Goal: Navigation & Orientation: Understand site structure

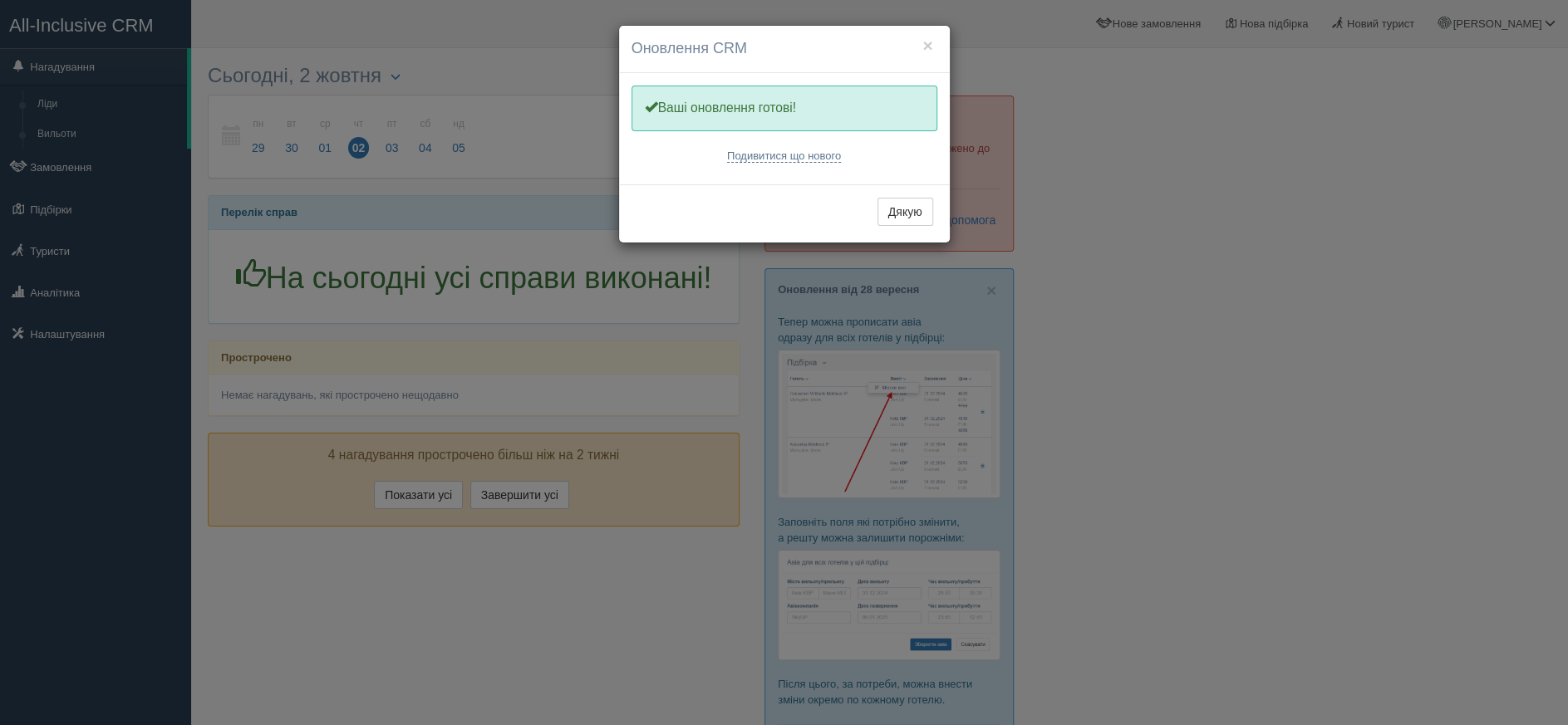
click at [894, 211] on button "Дякую" at bounding box center [905, 211] width 56 height 28
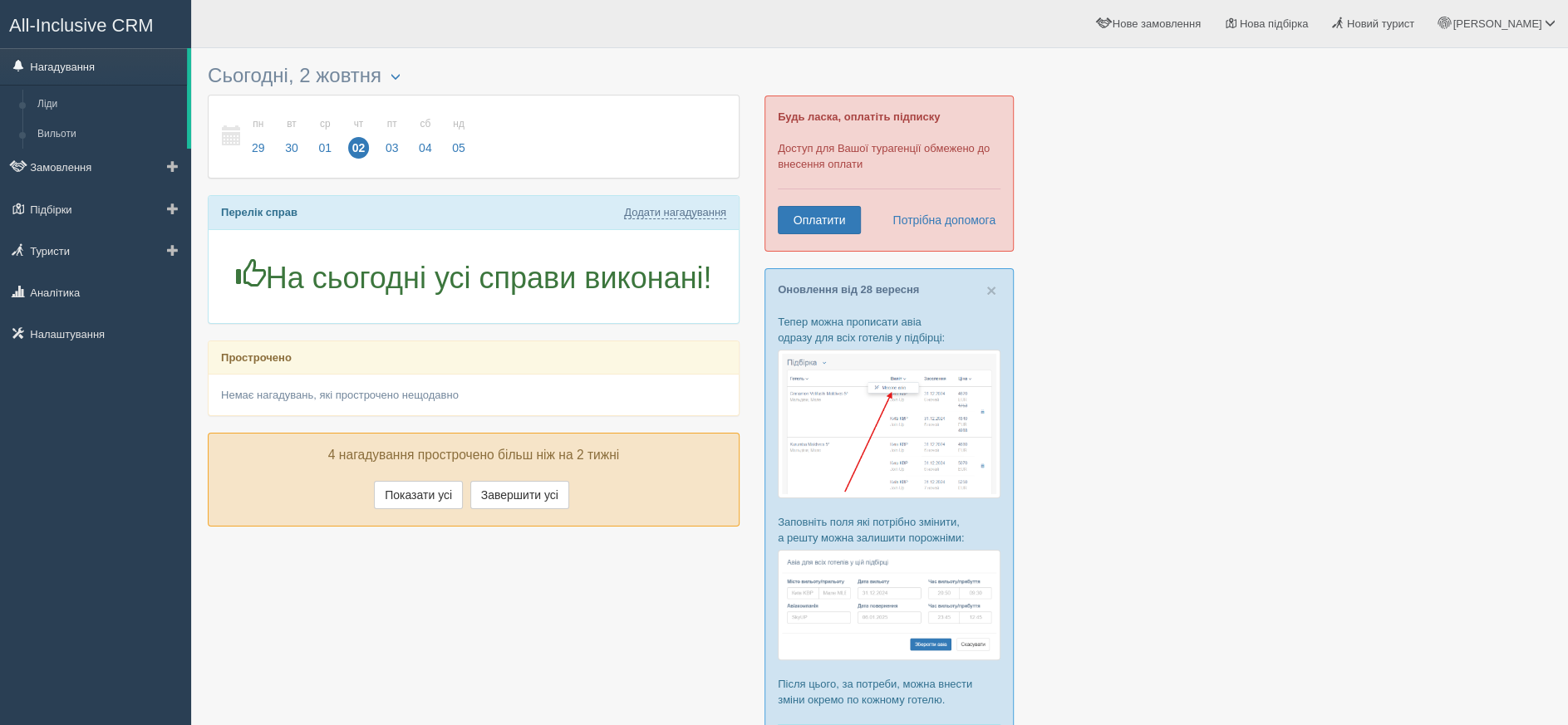
click at [83, 64] on link "Нагадування" at bounding box center [93, 66] width 187 height 37
click at [74, 169] on link "Замовлення" at bounding box center [95, 167] width 191 height 37
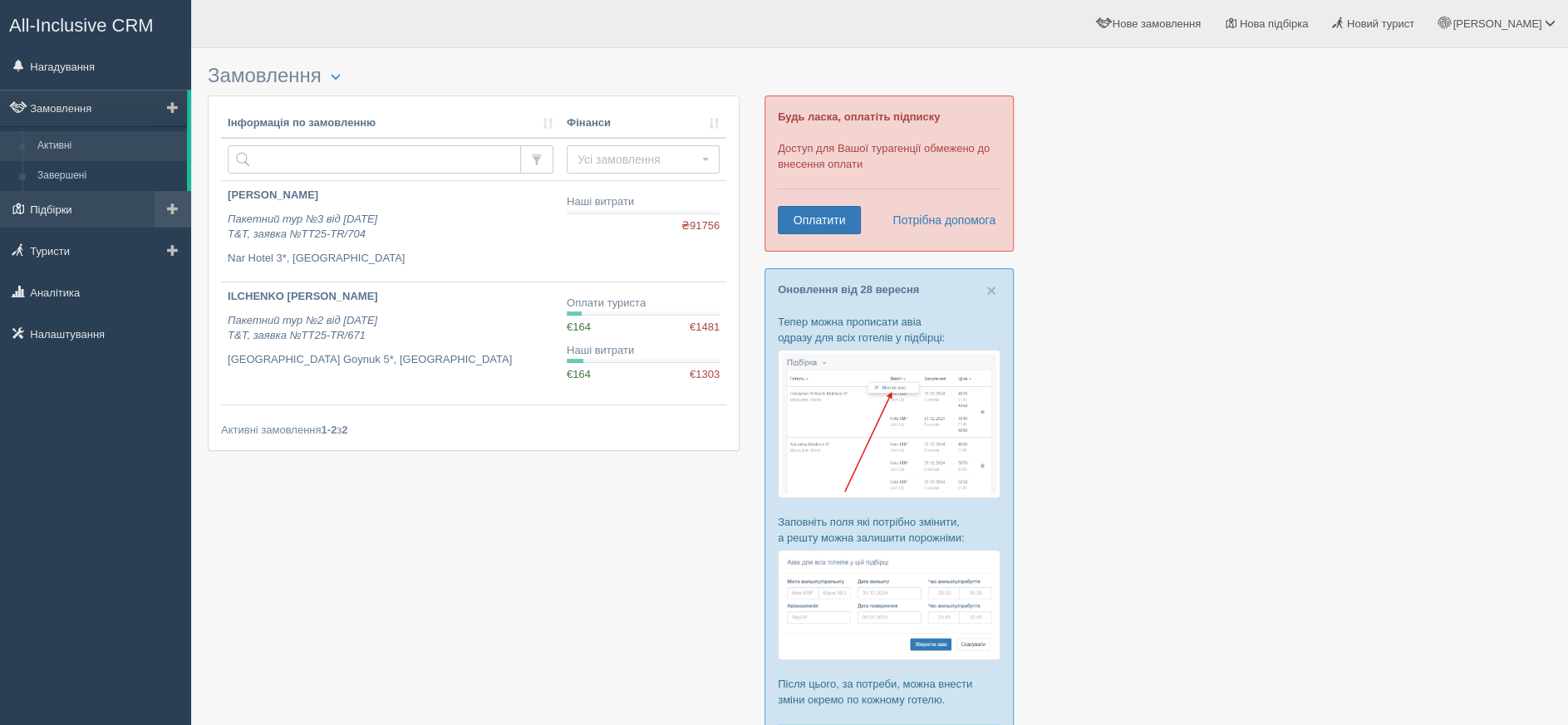
click at [64, 215] on link "Підбірки" at bounding box center [95, 209] width 191 height 37
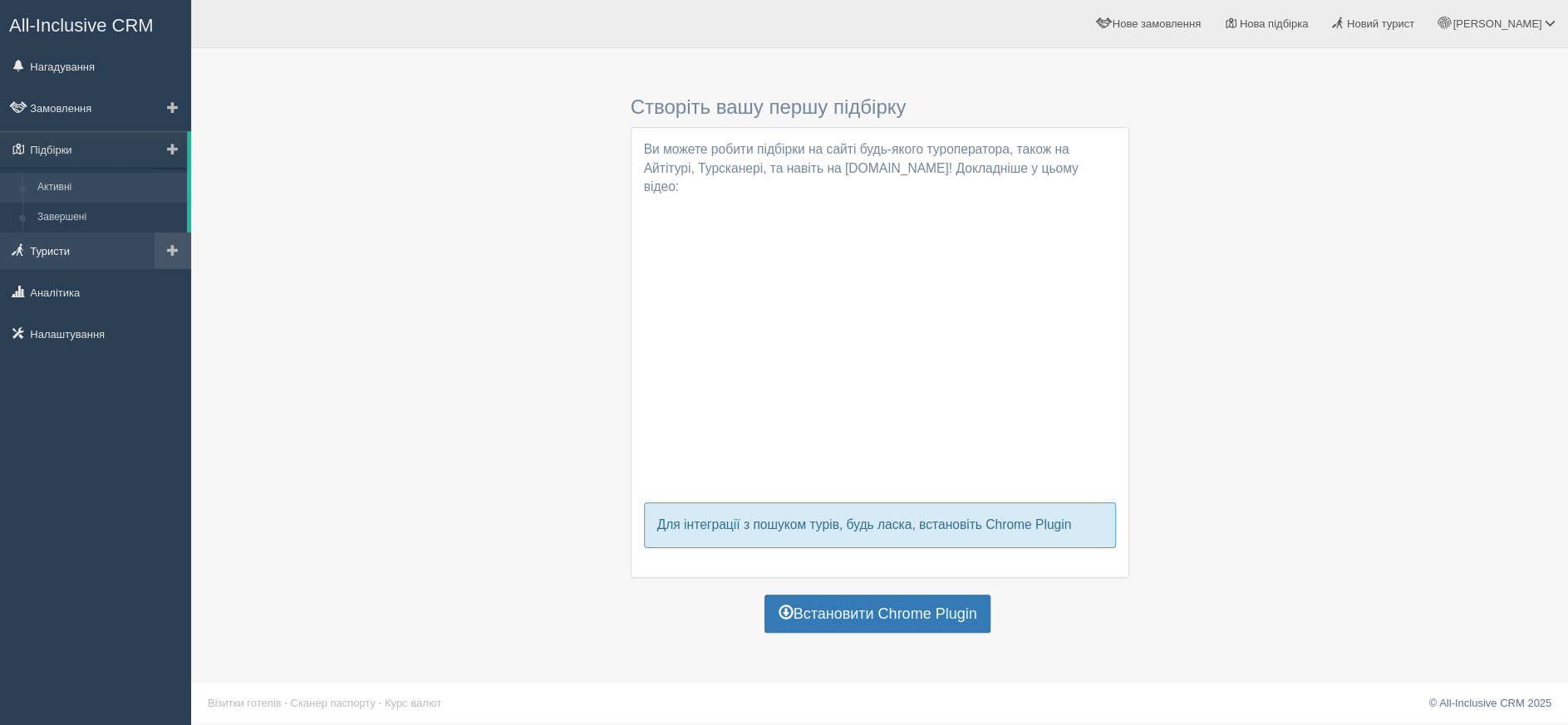
click at [65, 258] on link "Туристи" at bounding box center [95, 251] width 191 height 37
